Goal: Find specific page/section

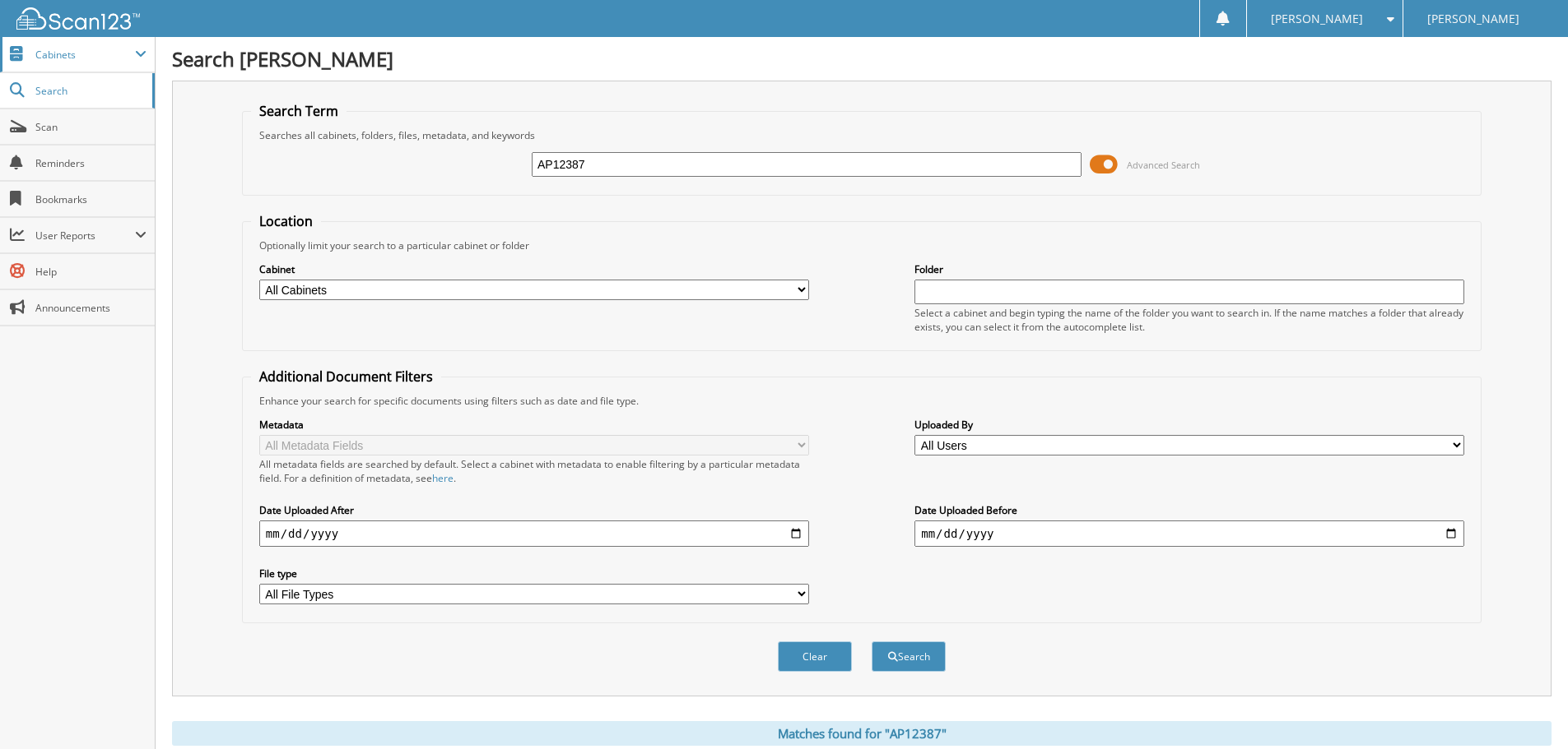
click at [105, 61] on span "Cabinets" at bounding box center [85, 55] width 99 height 14
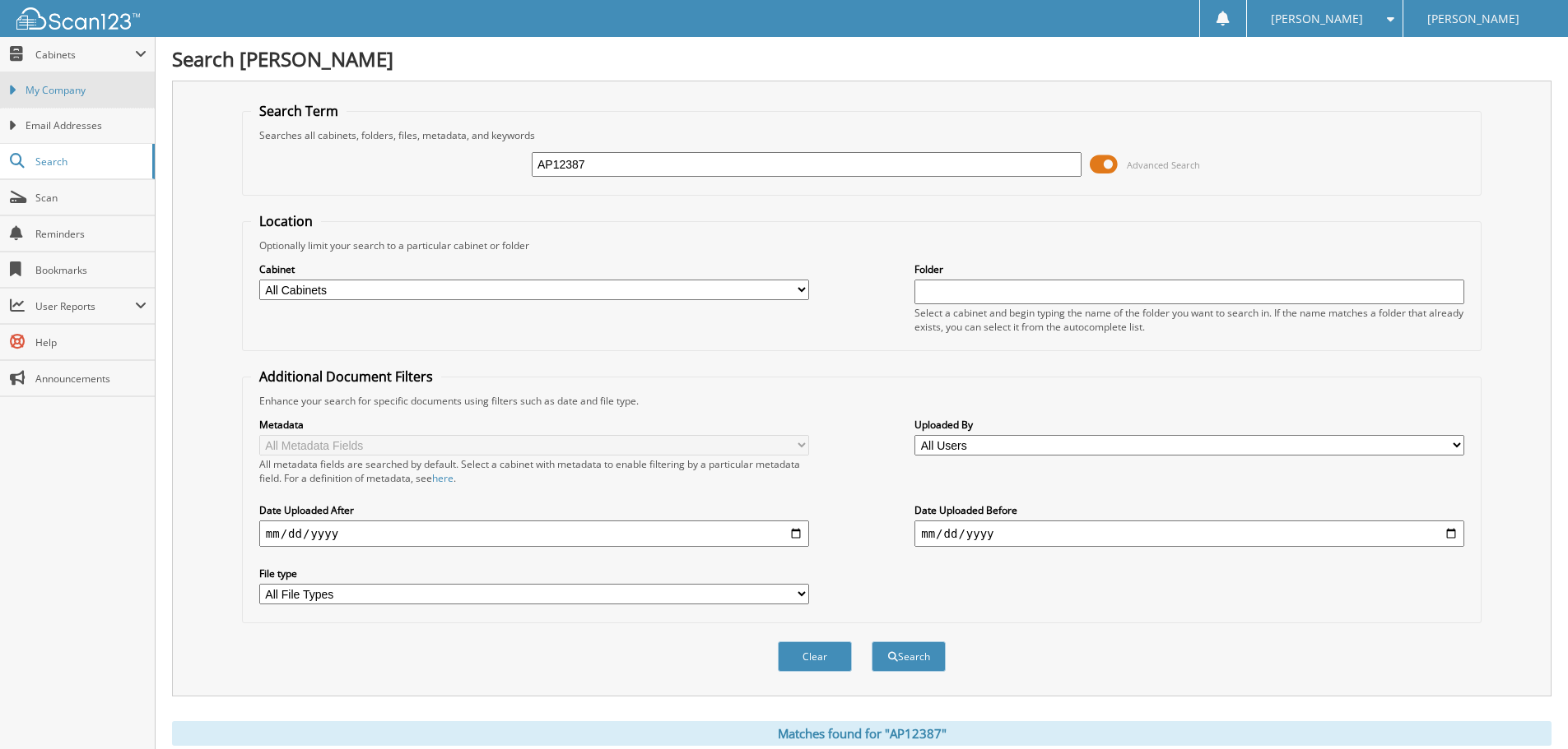
click at [85, 93] on span "My Company" at bounding box center [86, 90] width 121 height 14
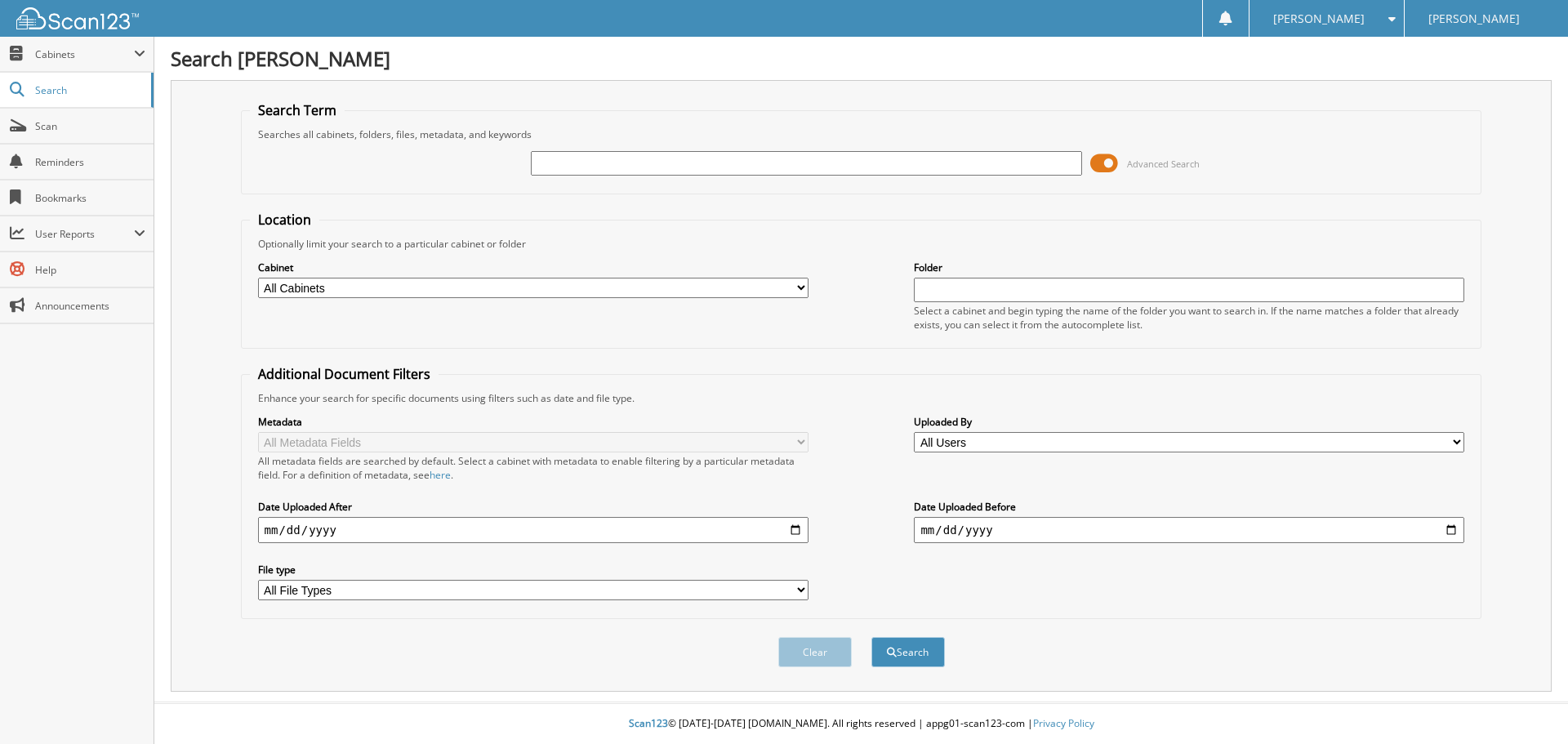
click at [655, 163] on input "text" at bounding box center [806, 164] width 551 height 25
type input "T62517"
click at [872, 637] on button "Search" at bounding box center [908, 652] width 74 height 31
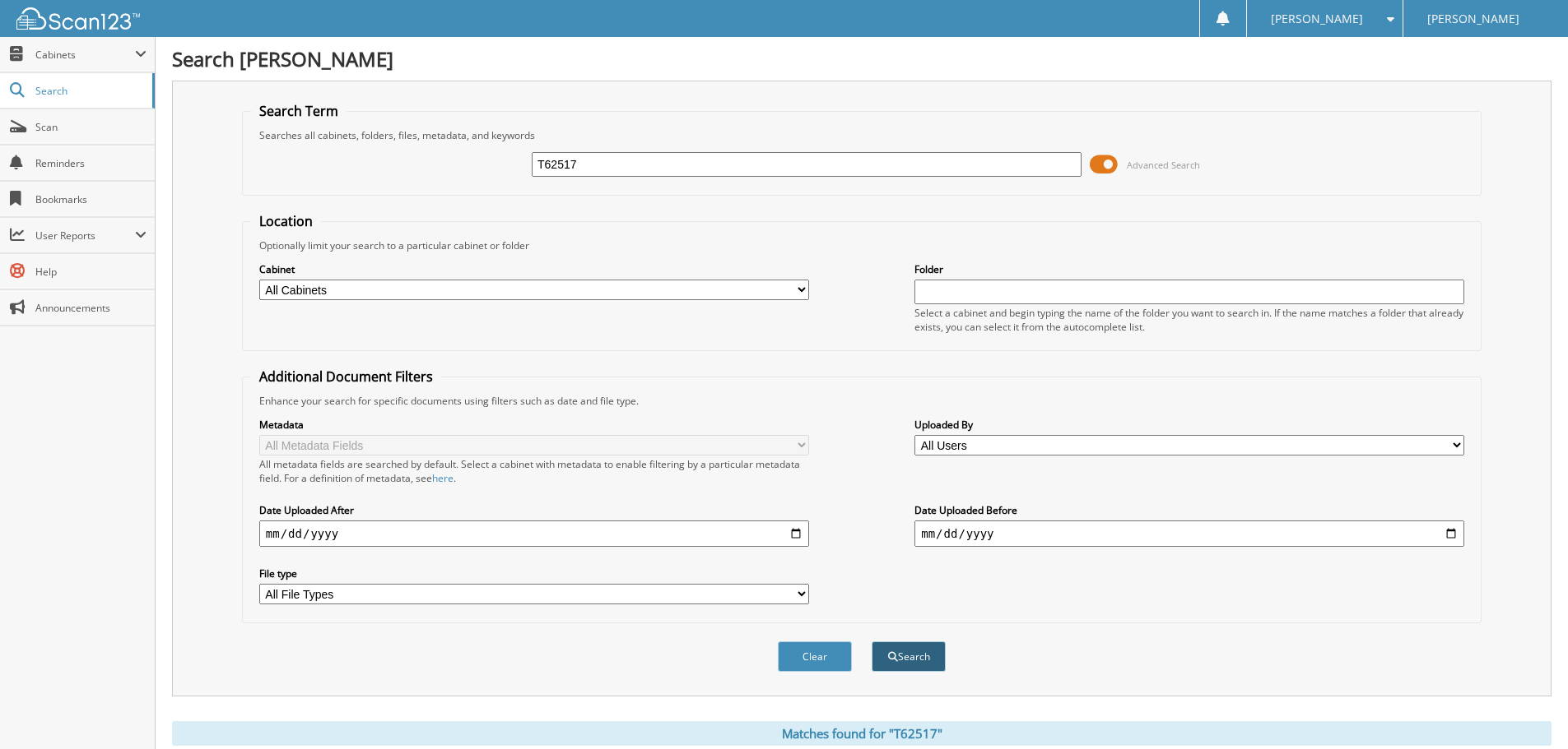
click at [912, 655] on button "Search" at bounding box center [908, 657] width 74 height 31
click at [78, 58] on span "Cabinets" at bounding box center [85, 55] width 99 height 14
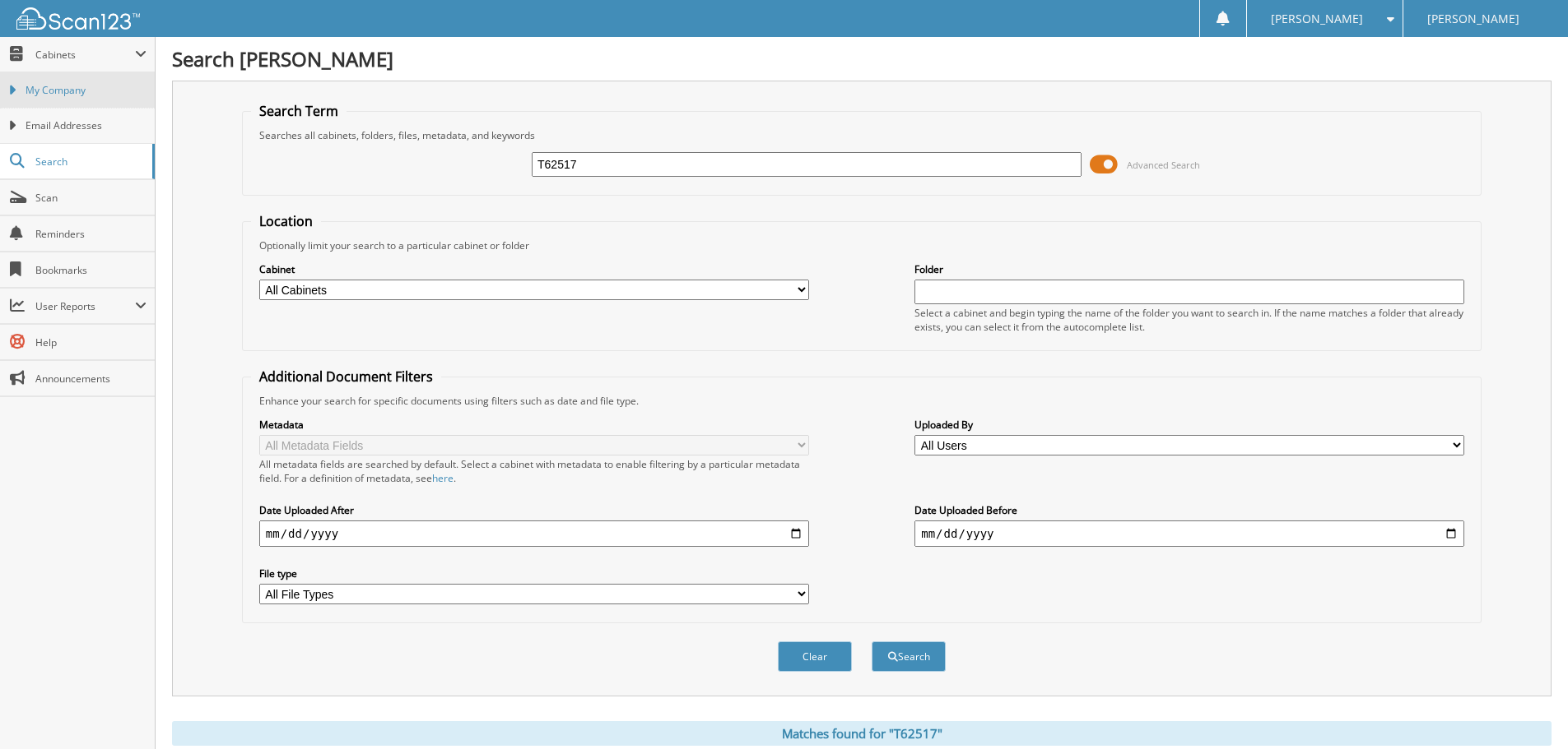
click at [84, 90] on span "My Company" at bounding box center [86, 90] width 121 height 14
